Goal: Information Seeking & Learning: Learn about a topic

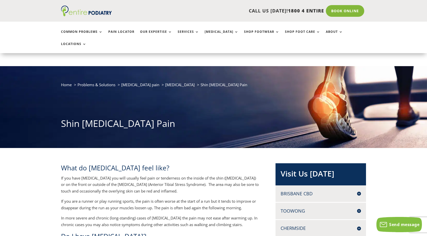
scroll to position [291, 0]
